Goal: Task Accomplishment & Management: Manage account settings

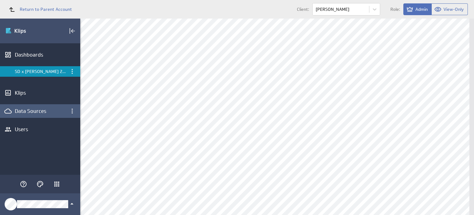
click at [35, 112] on div "Data Sources" at bounding box center [40, 110] width 51 height 7
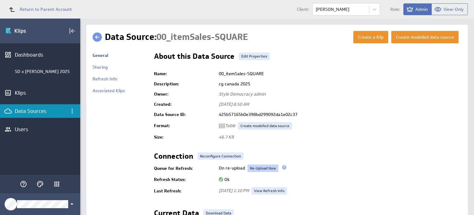
click at [260, 166] on link "Re-Upload Now" at bounding box center [263, 167] width 31 height 7
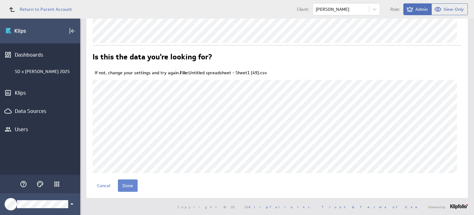
click at [124, 187] on input "Done" at bounding box center [128, 185] width 20 height 12
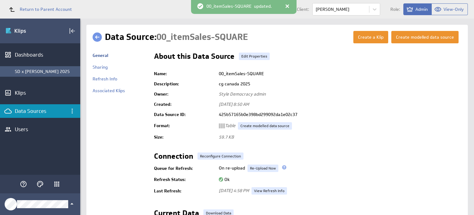
click at [67, 69] on div "SD x [PERSON_NAME] 2025" at bounding box center [46, 72] width 62 height 6
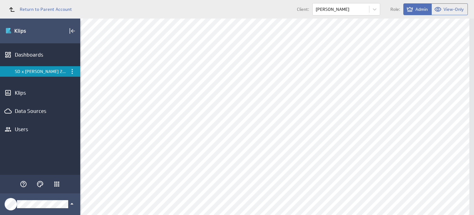
scroll to position [439, 0]
